Goal: Information Seeking & Learning: Check status

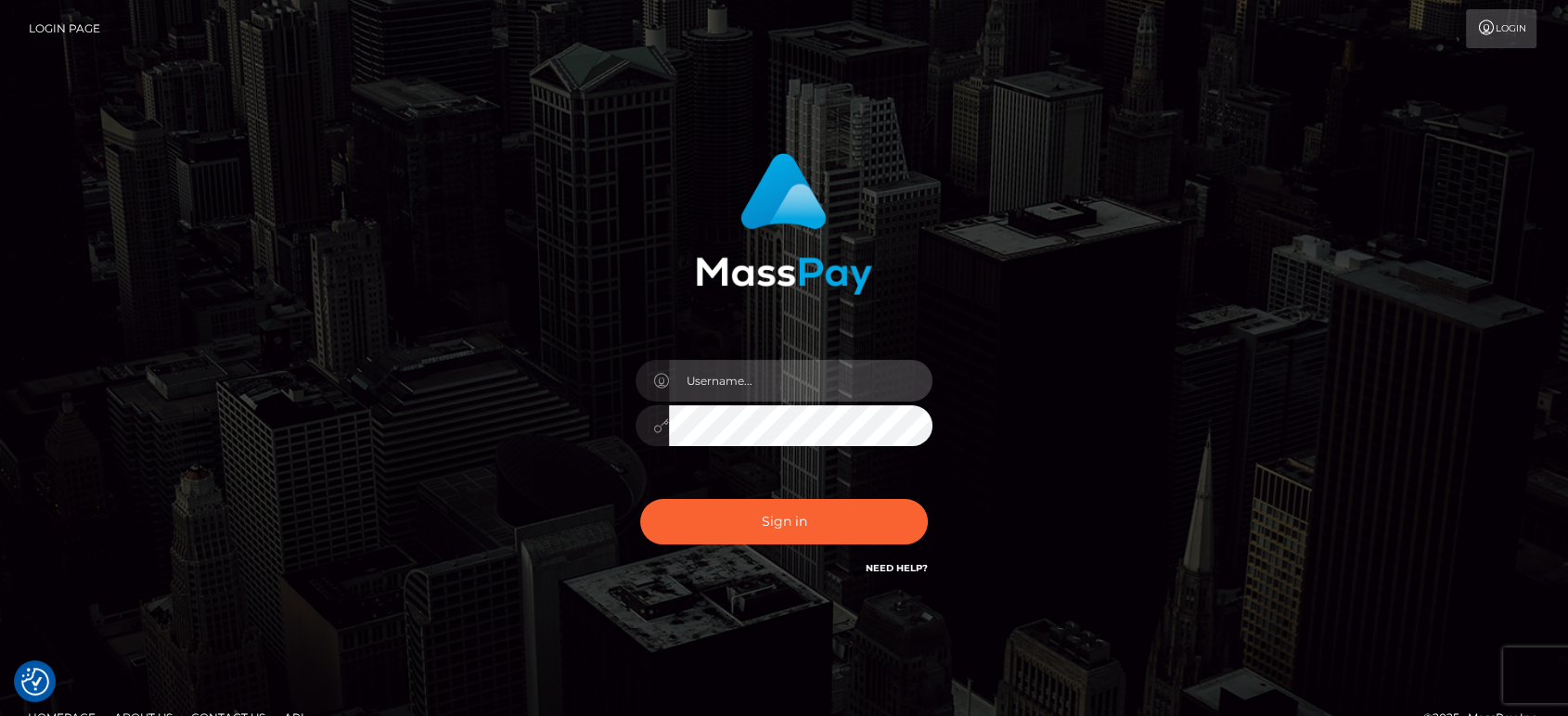
click at [782, 393] on input "text" at bounding box center [801, 381] width 263 height 42
type input "Ivan.B2"
click at [640, 499] on button "Sign in" at bounding box center [784, 522] width 288 height 45
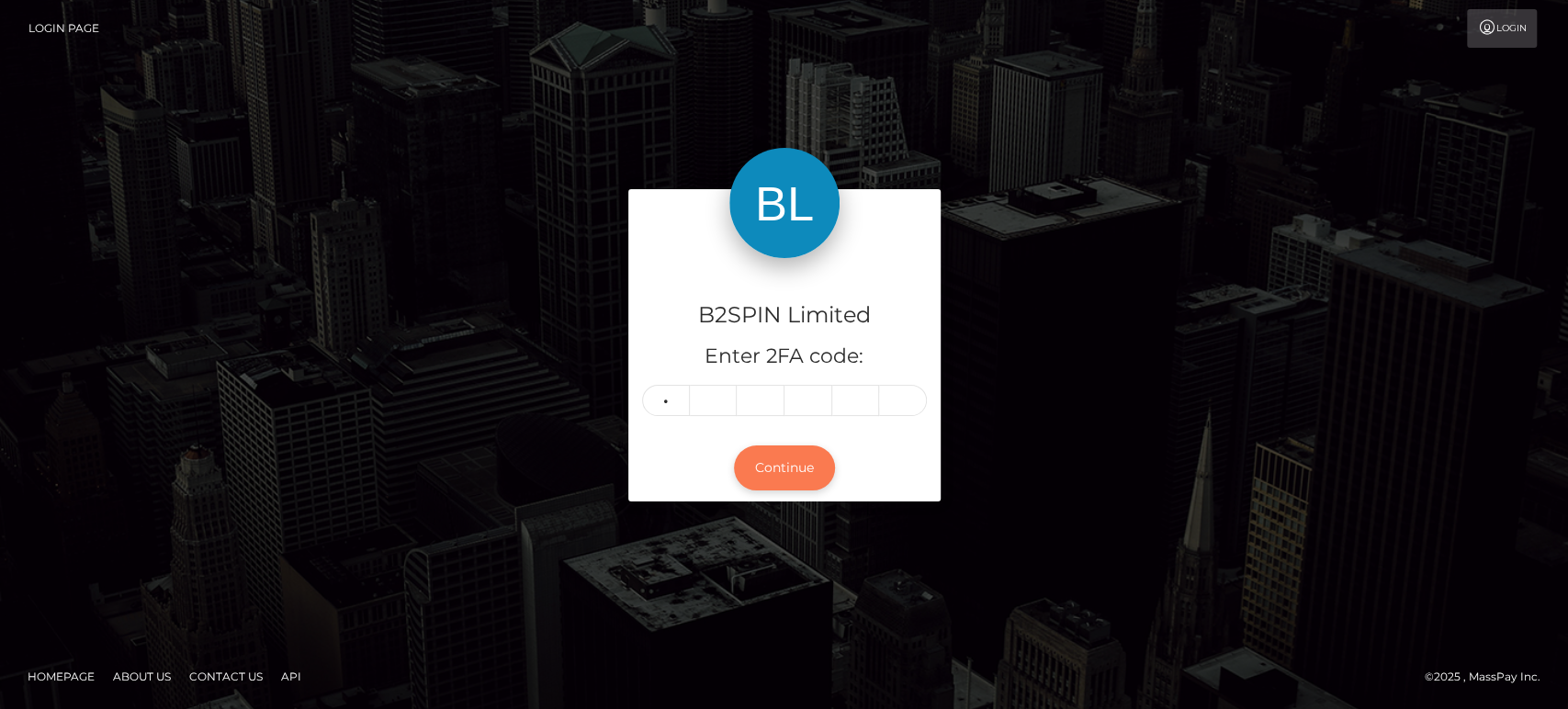
type input "1"
type input "2"
type input "4"
type input "2"
type input "8"
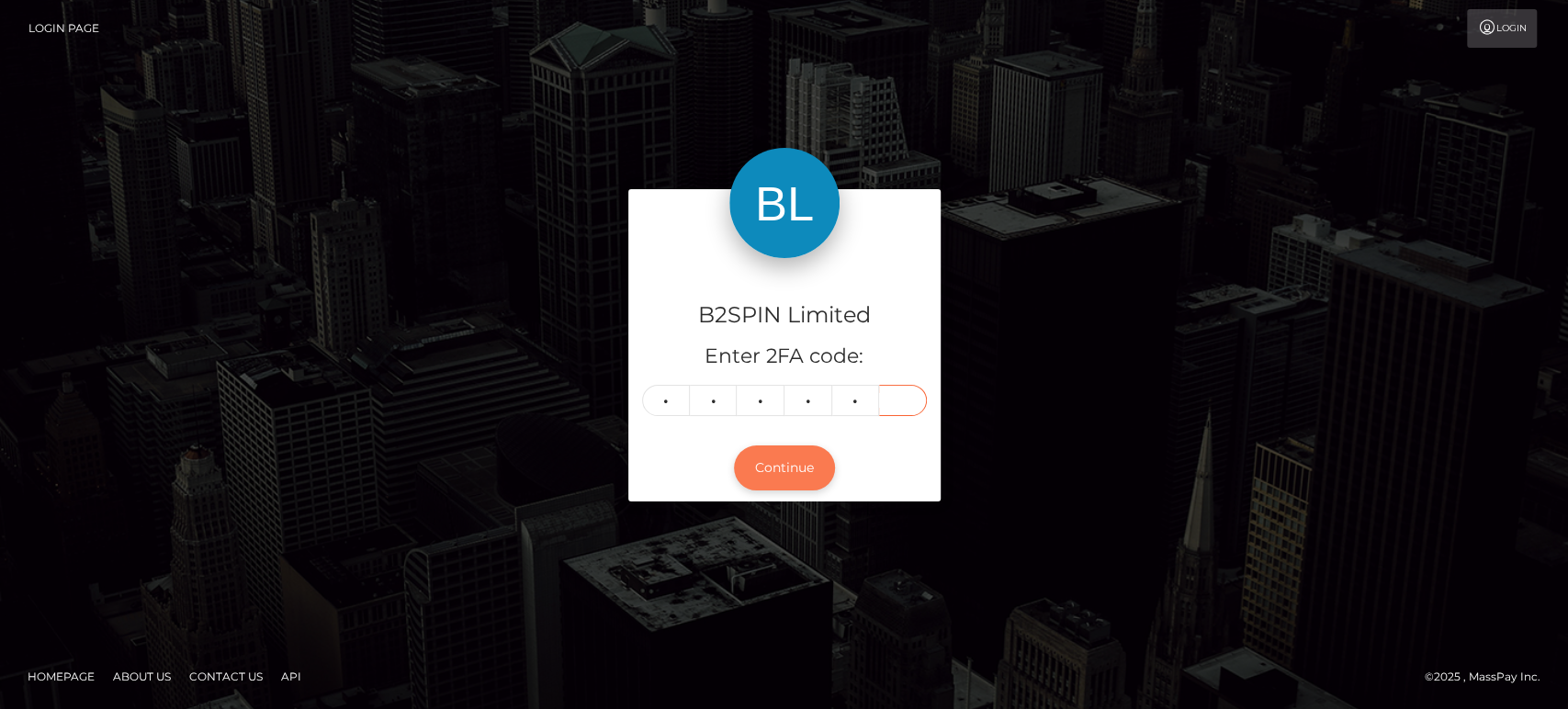
type input "1"
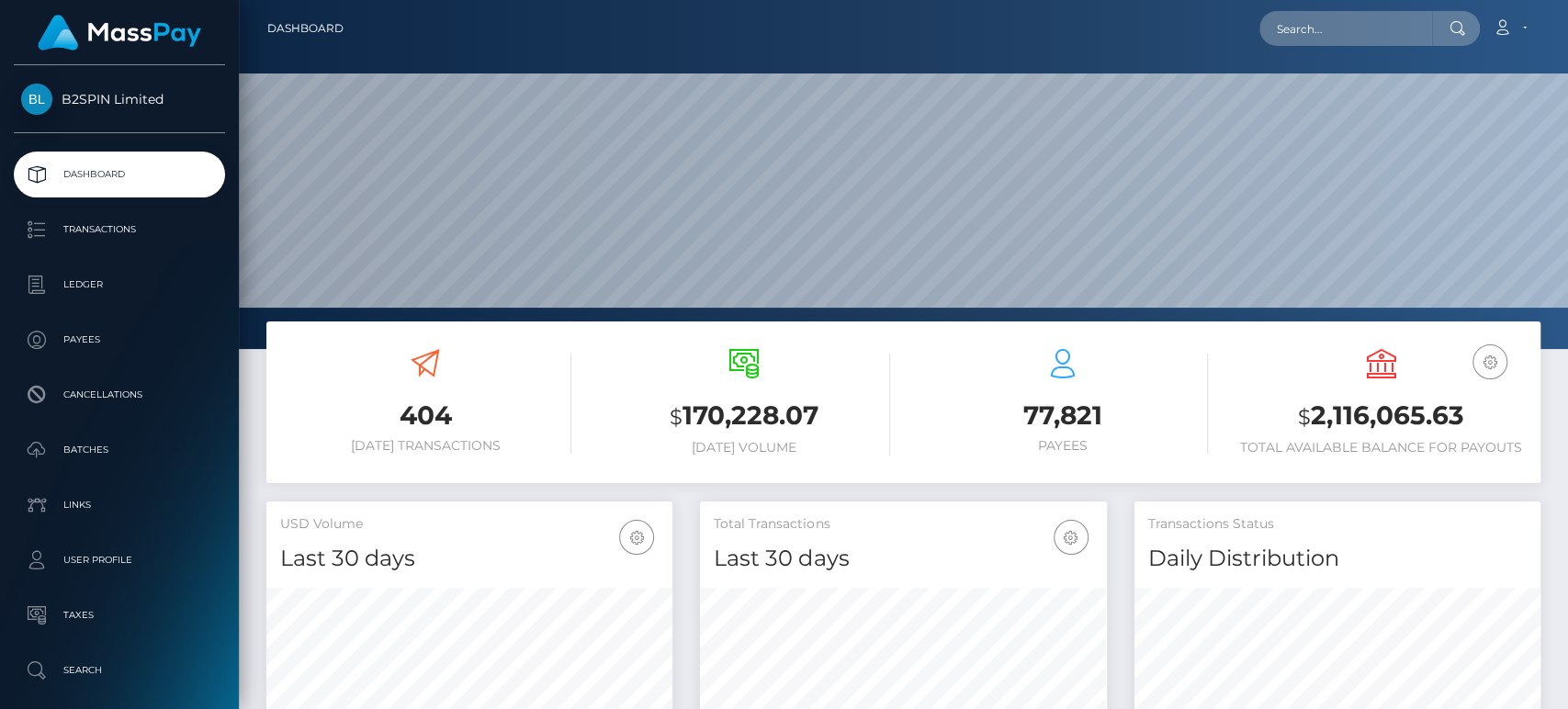
scroll to position [102, 0]
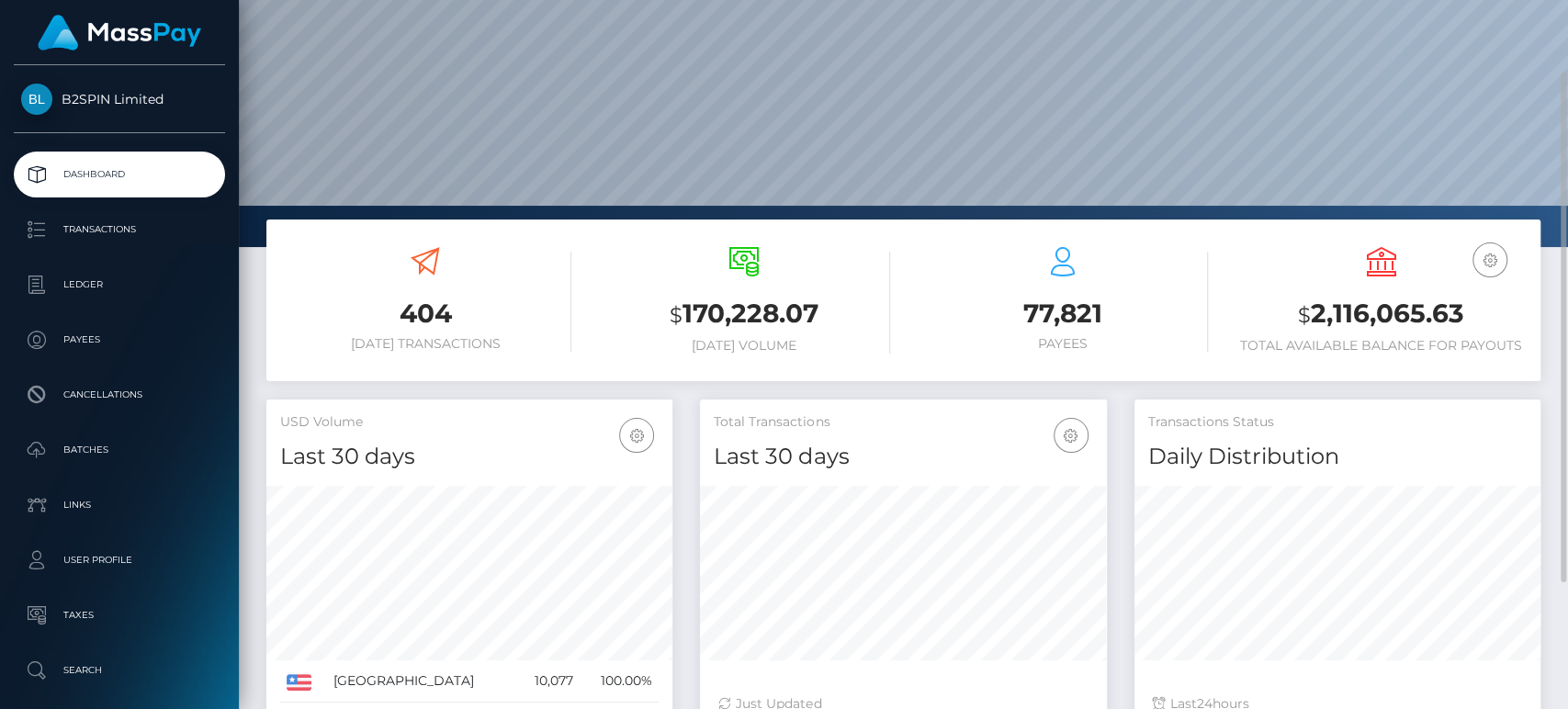
click at [1423, 319] on h3 "$ 2,116,065.63" at bounding box center [1380, 314] width 291 height 38
copy h3 "2,116,065.63"
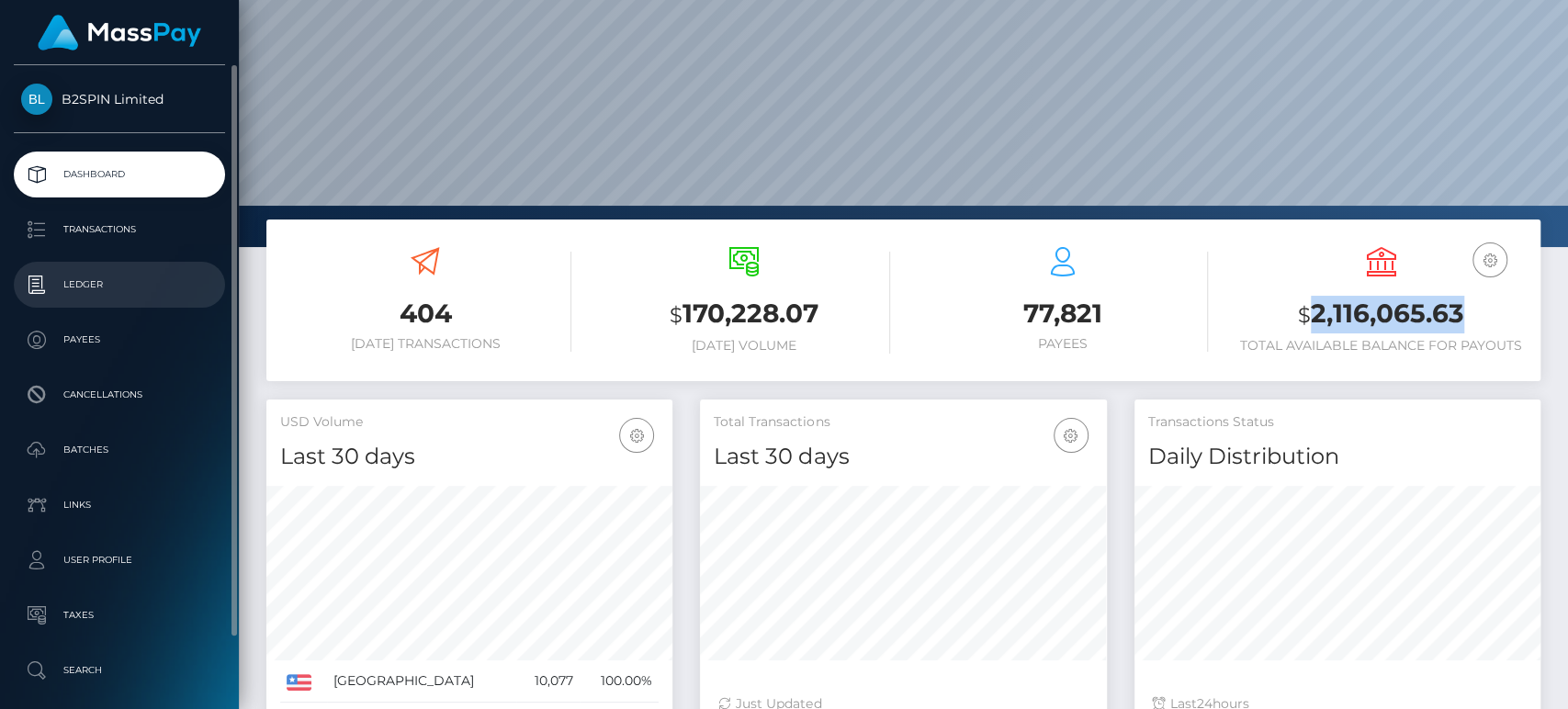
click at [90, 280] on p "Ledger" at bounding box center [120, 284] width 197 height 27
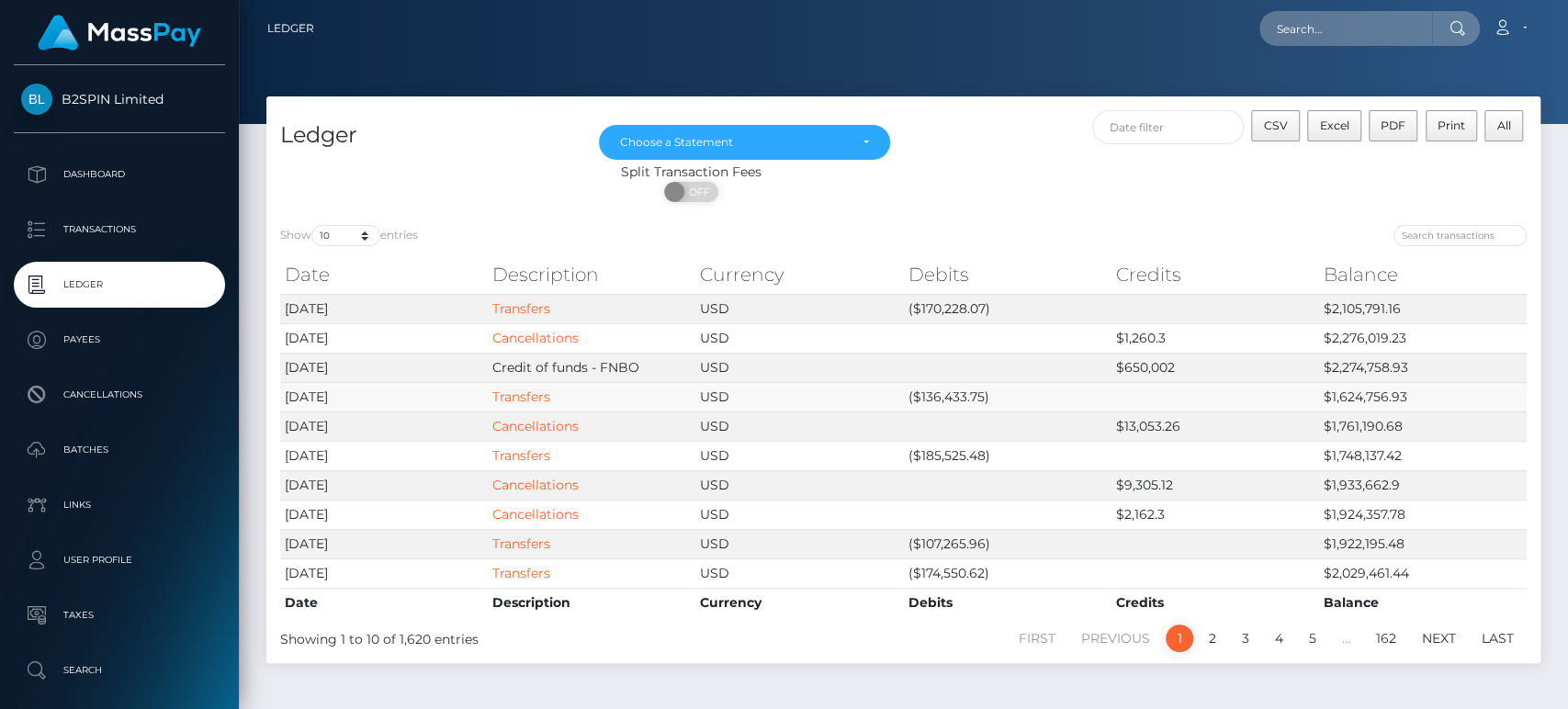
click at [955, 393] on td "($136,433.75)" at bounding box center [1006, 396] width 207 height 29
click at [970, 308] on td "($170,228.07)" at bounding box center [1006, 308] width 207 height 29
copy td "170,228.07"
